Goal: Task Accomplishment & Management: Use online tool/utility

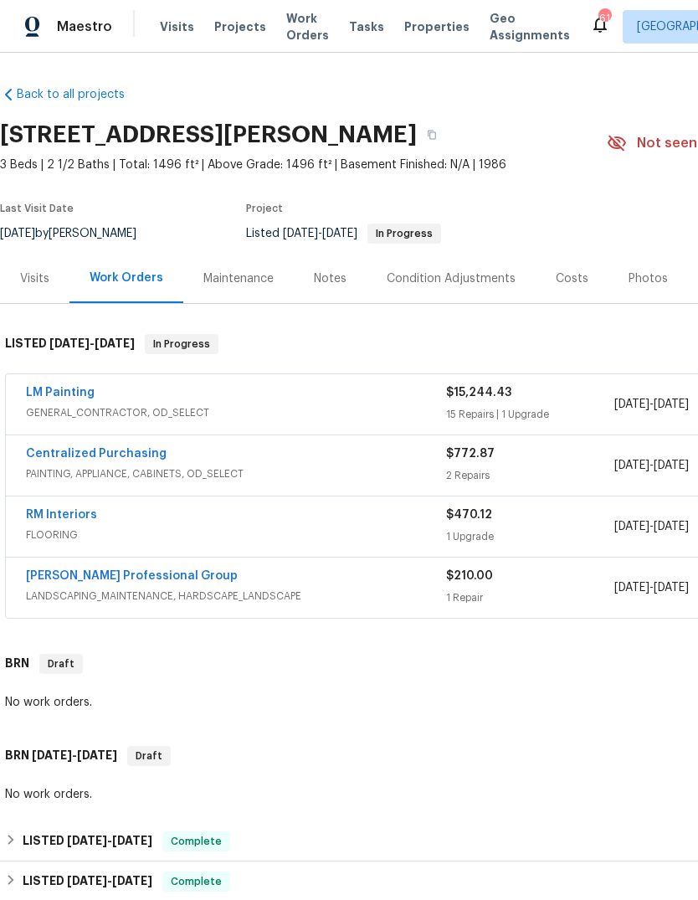
click at [61, 391] on link "LM Painting" at bounding box center [60, 393] width 69 height 12
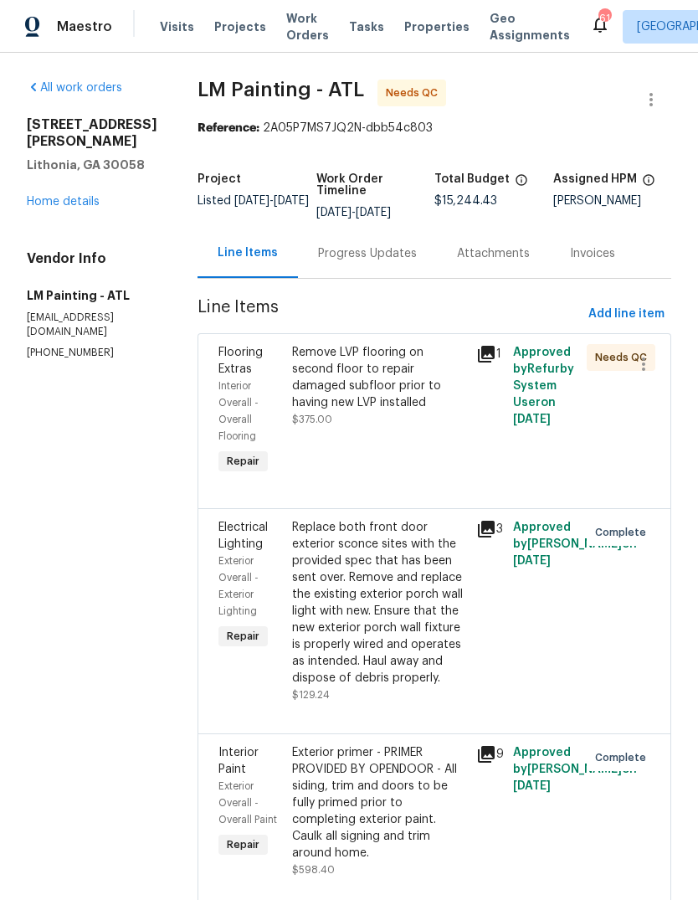
click at [430, 389] on div "Remove LVP flooring on second floor to repair damaged subfloor prior to having …" at bounding box center [379, 377] width 174 height 67
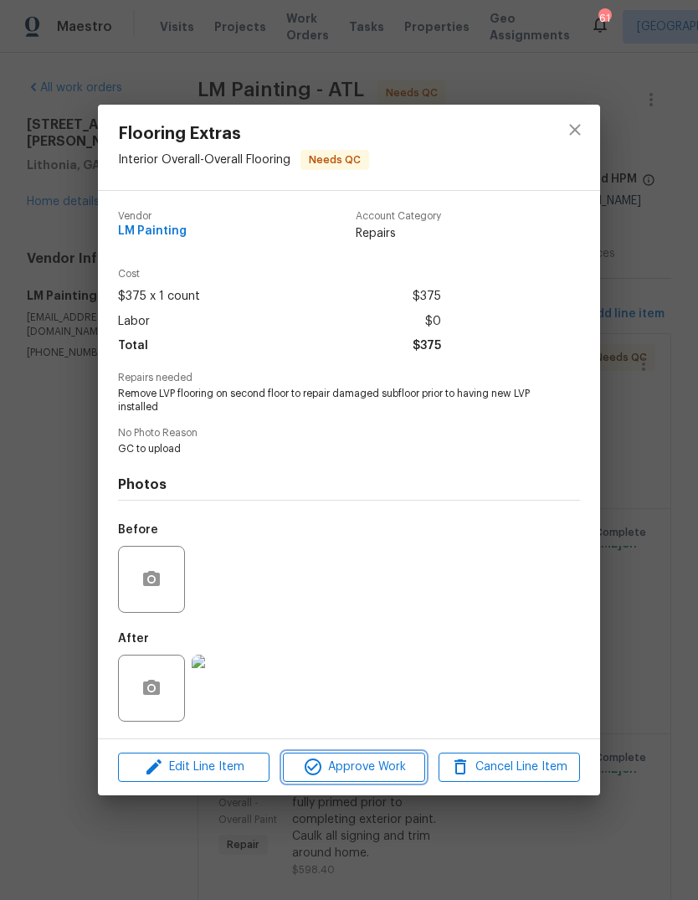
click at [384, 765] on span "Approve Work" at bounding box center [353, 767] width 131 height 21
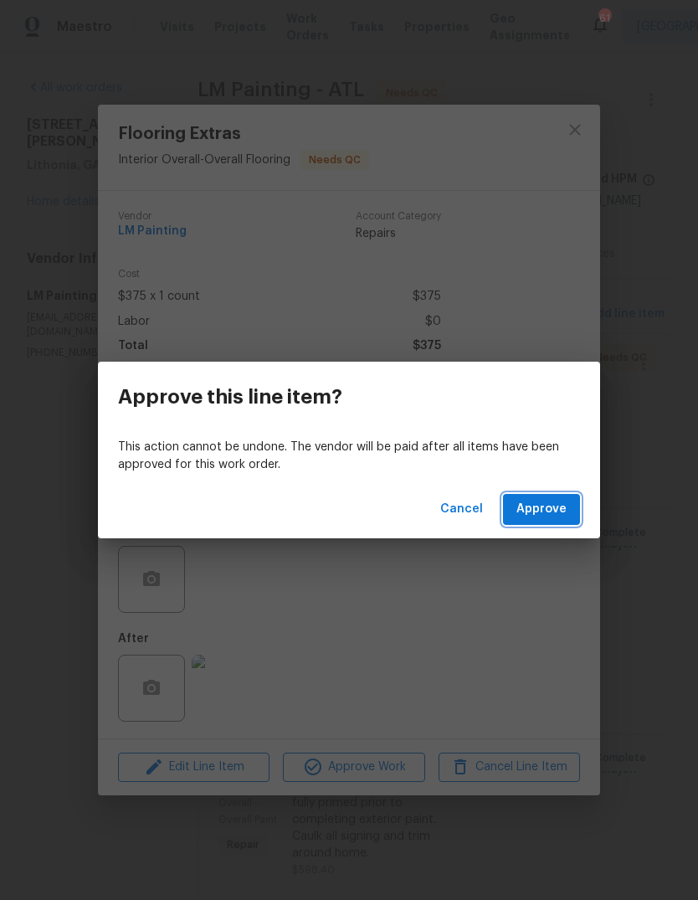
click at [555, 523] on button "Approve" at bounding box center [541, 509] width 77 height 31
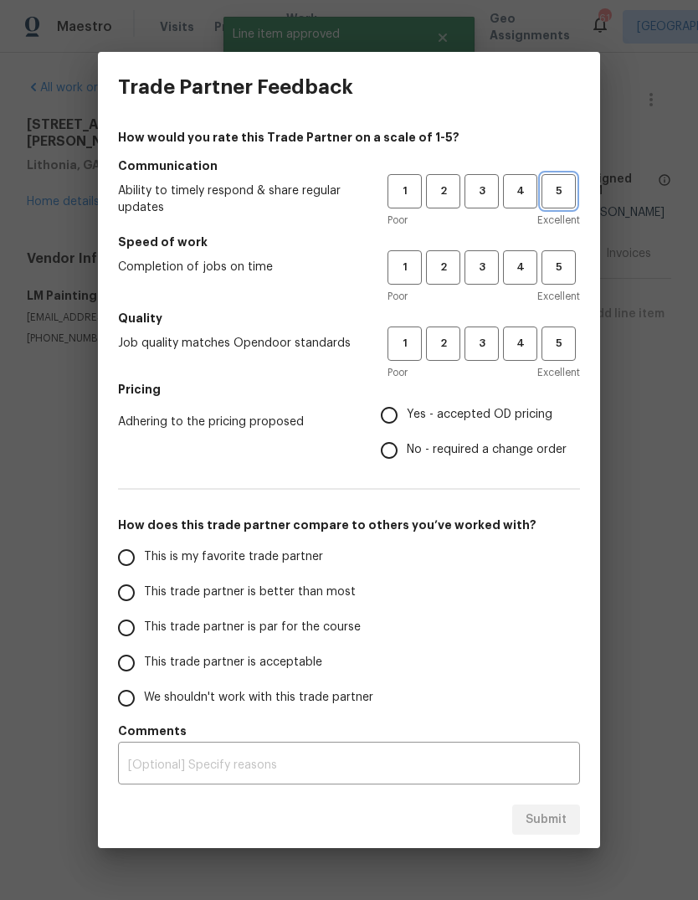
click at [569, 192] on span "5" at bounding box center [558, 191] width 31 height 19
click at [569, 266] on span "5" at bounding box center [558, 267] width 31 height 19
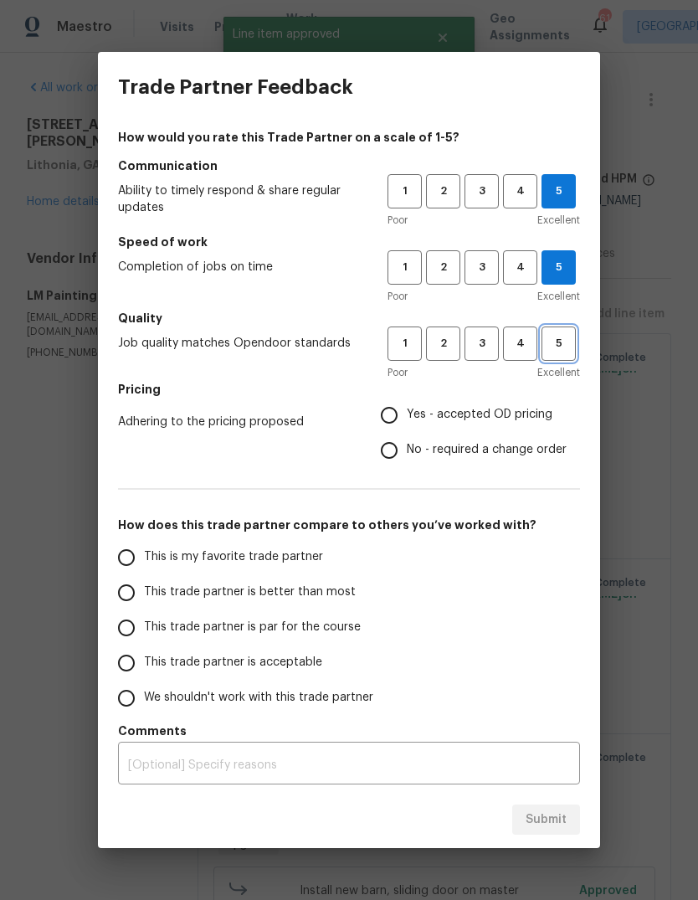
click at [569, 341] on span "5" at bounding box center [558, 343] width 31 height 19
click at [531, 420] on span "Yes - accepted OD pricing" at bounding box center [480, 415] width 146 height 18
click at [407, 420] on input "Yes - accepted OD pricing" at bounding box center [389, 415] width 35 height 35
radio input "true"
click at [135, 561] on input "This is my favorite trade partner" at bounding box center [126, 557] width 35 height 35
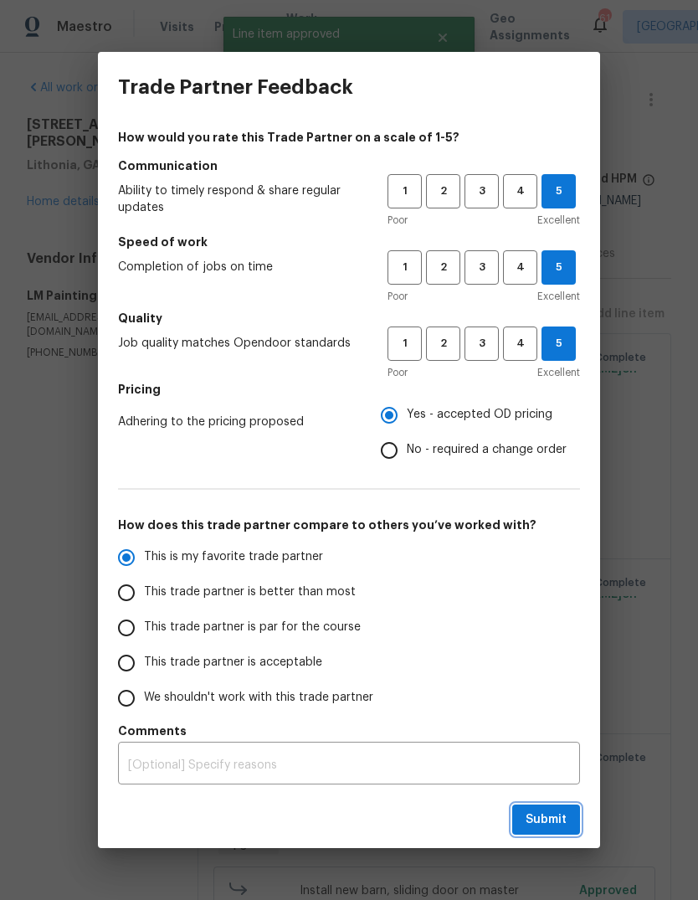
click at [560, 811] on span "Submit" at bounding box center [546, 820] width 41 height 21
radio input "true"
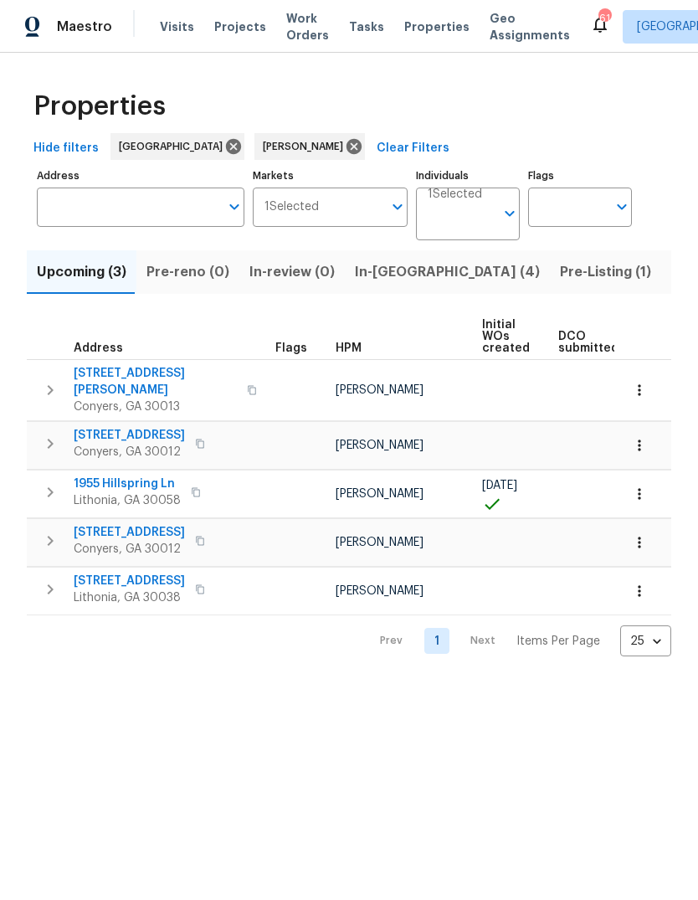
click at [388, 286] on button "In-reno (4)" at bounding box center [447, 272] width 205 height 44
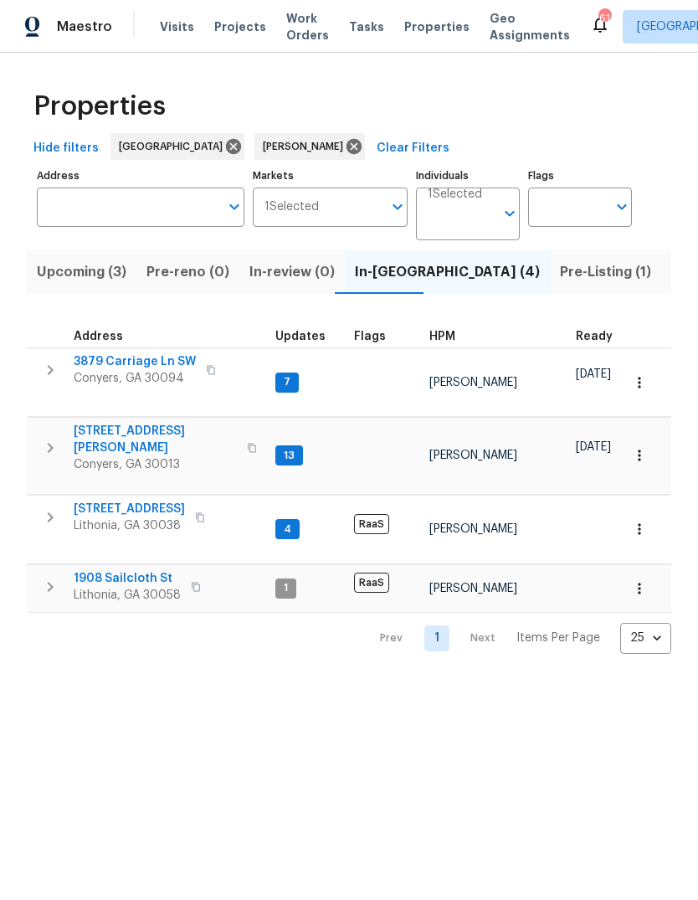
click at [98, 271] on span "Upcoming (3)" at bounding box center [82, 271] width 90 height 23
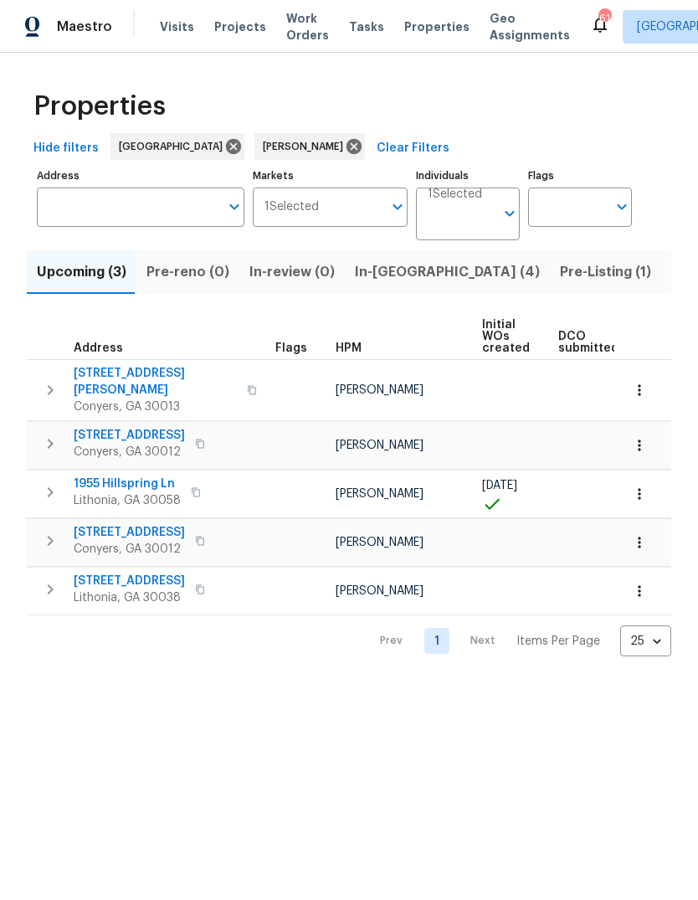
click at [404, 266] on span "In-reno (4)" at bounding box center [447, 271] width 185 height 23
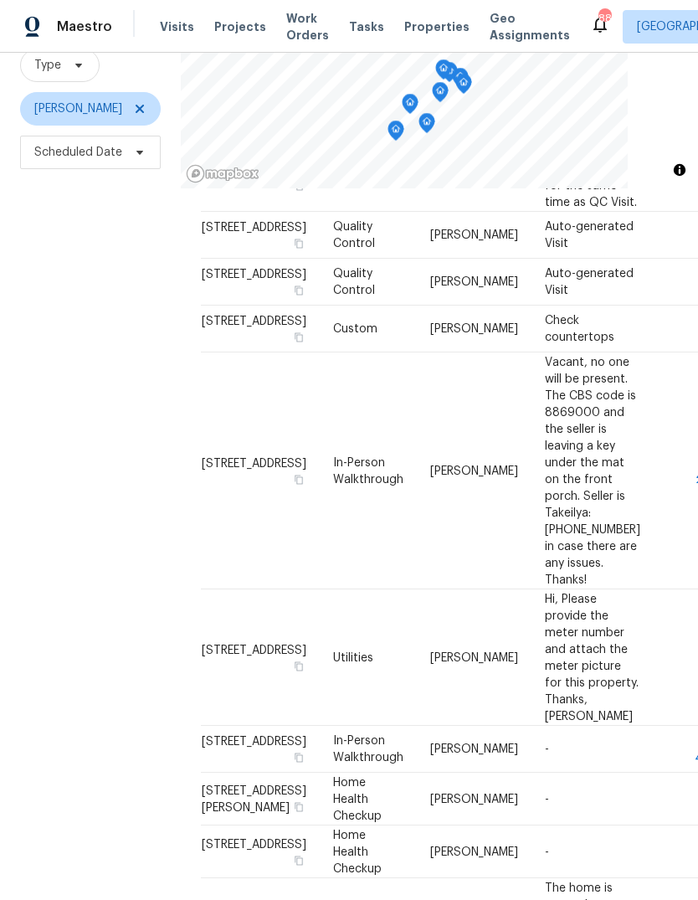
scroll to position [162, 0]
